Goal: Task Accomplishment & Management: Use online tool/utility

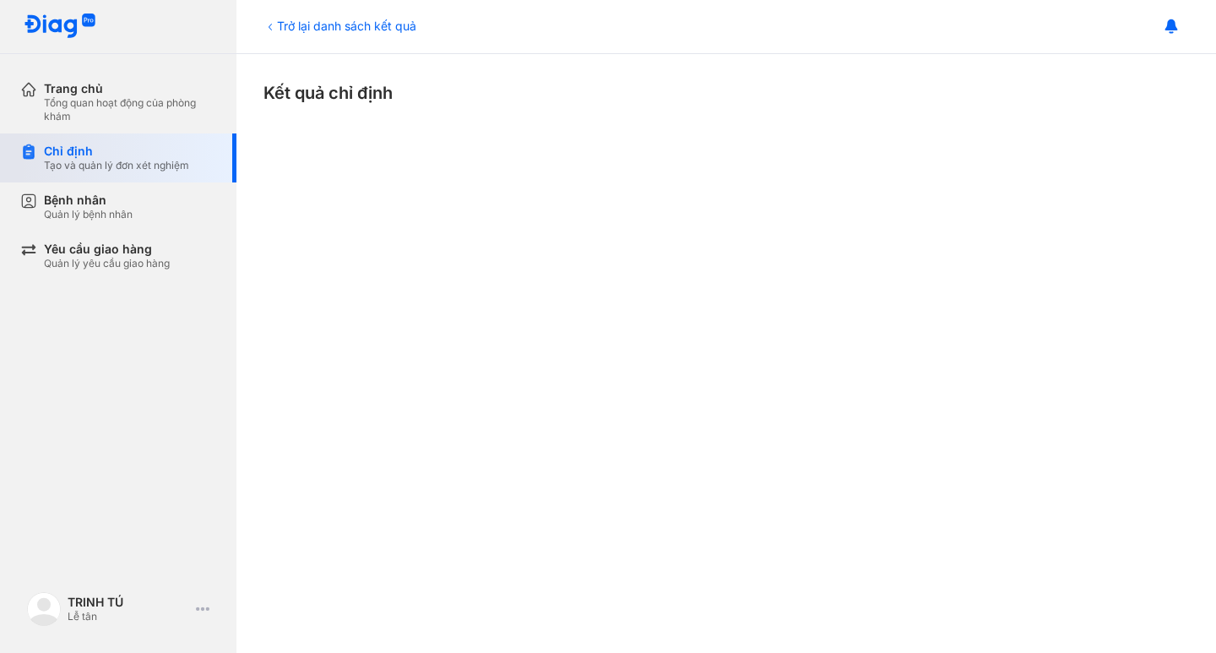
click at [101, 161] on div "Tạo và quản lý đơn xét nghiệm" at bounding box center [116, 166] width 145 height 14
